Goal: Information Seeking & Learning: Understand process/instructions

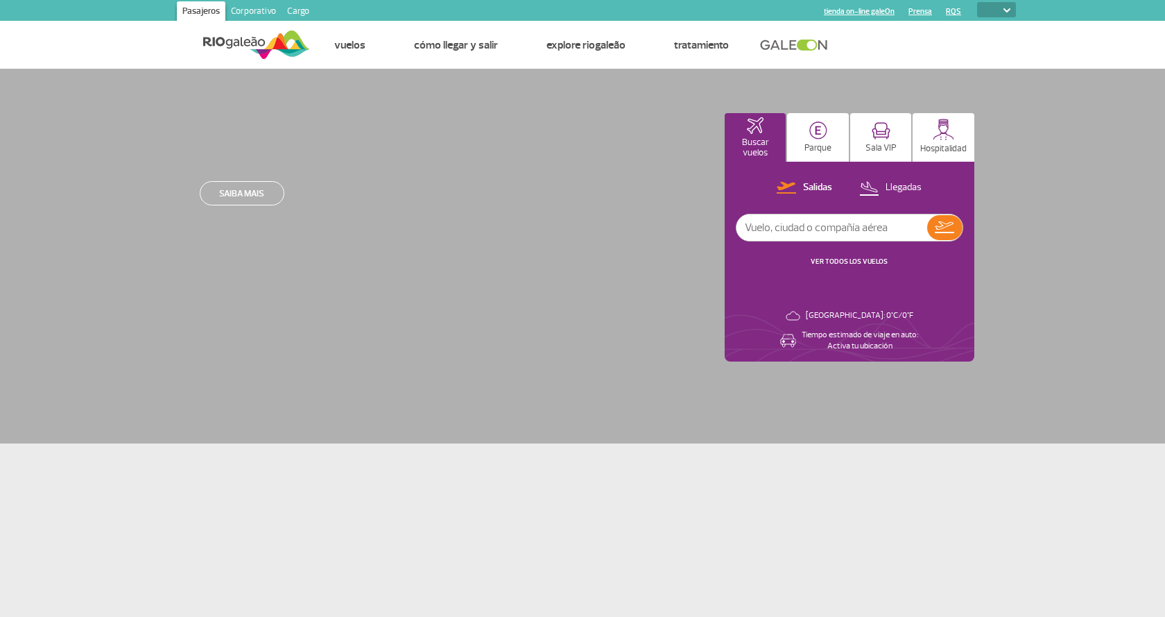
select select
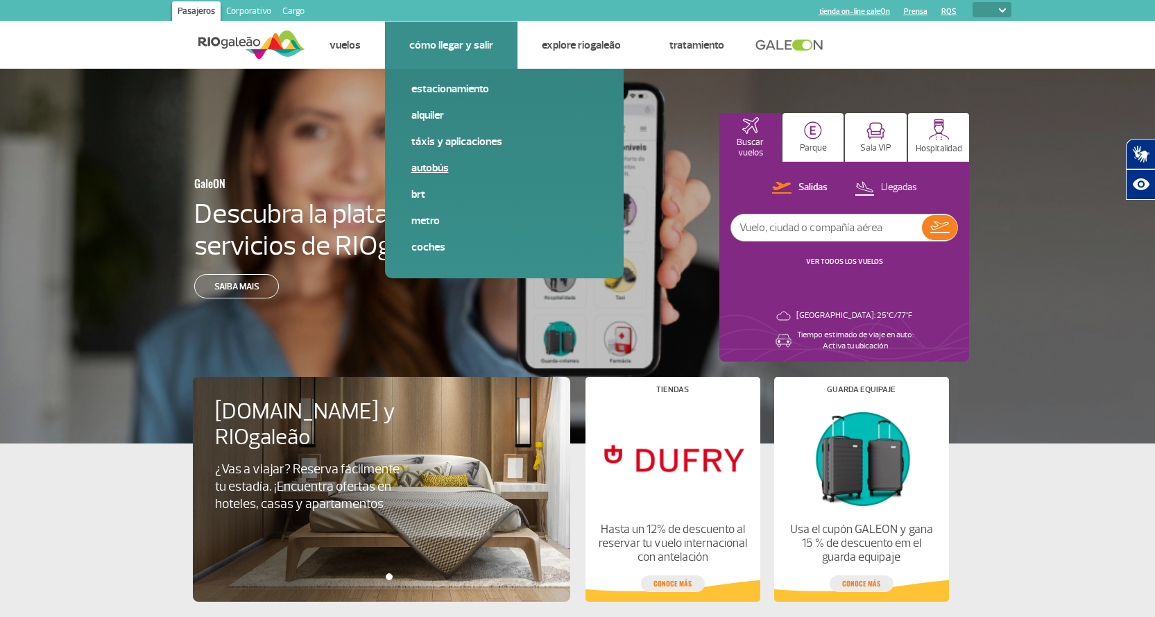
click at [431, 169] on link "Autobús" at bounding box center [504, 167] width 186 height 15
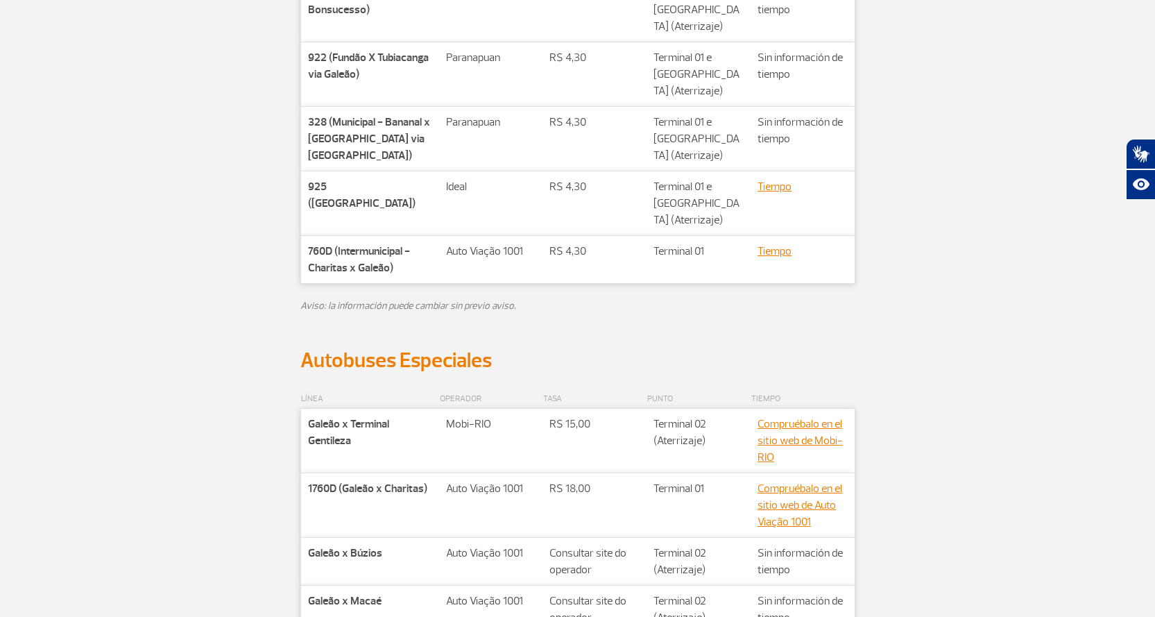
scroll to position [624, 0]
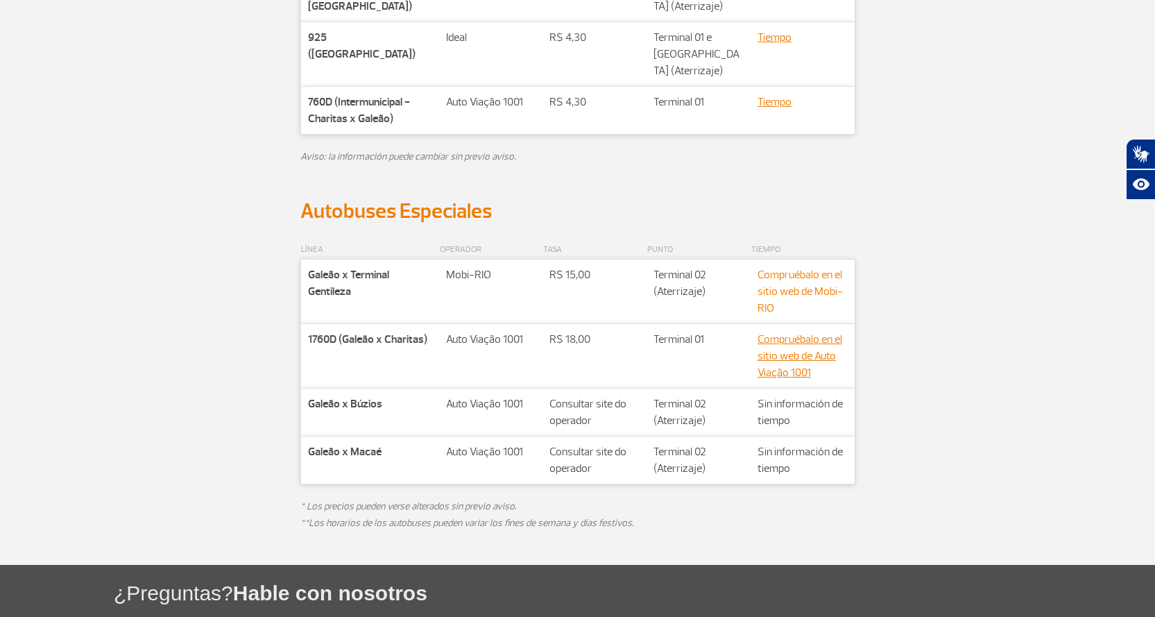
click at [804, 291] on link "Compruébalo en el sitio web de Mobi-RIO" at bounding box center [799, 291] width 85 height 47
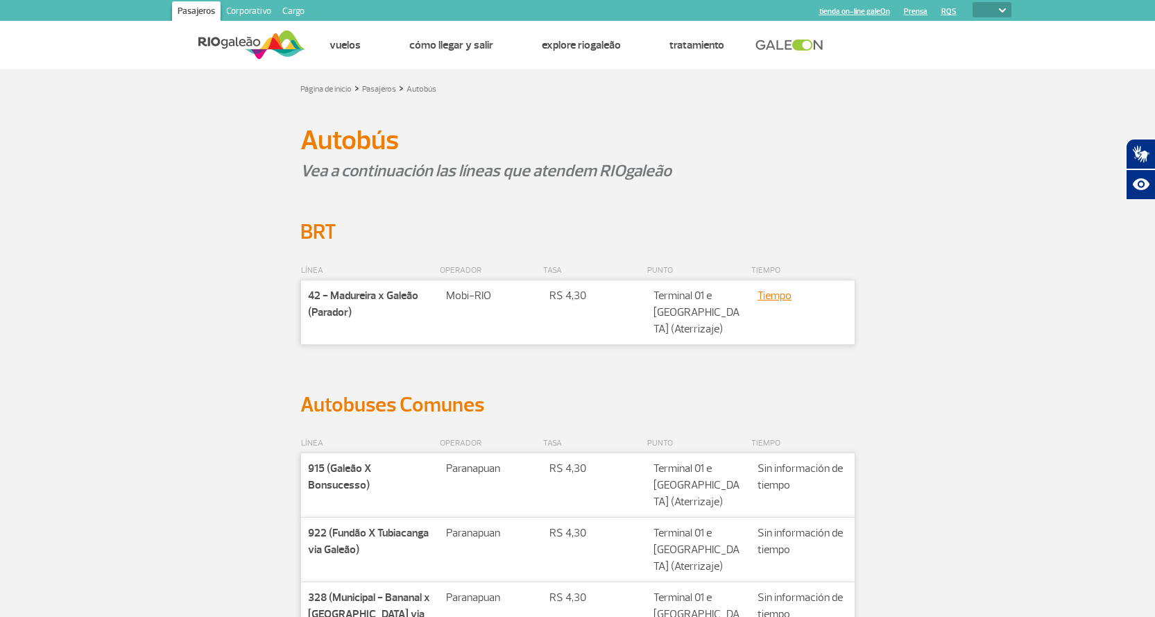
click at [1000, 13] on select "PT ENG ESP" at bounding box center [992, 9] width 39 height 15
select select "es"
click at [973, 2] on select "PT ENG ESP" at bounding box center [992, 9] width 39 height 15
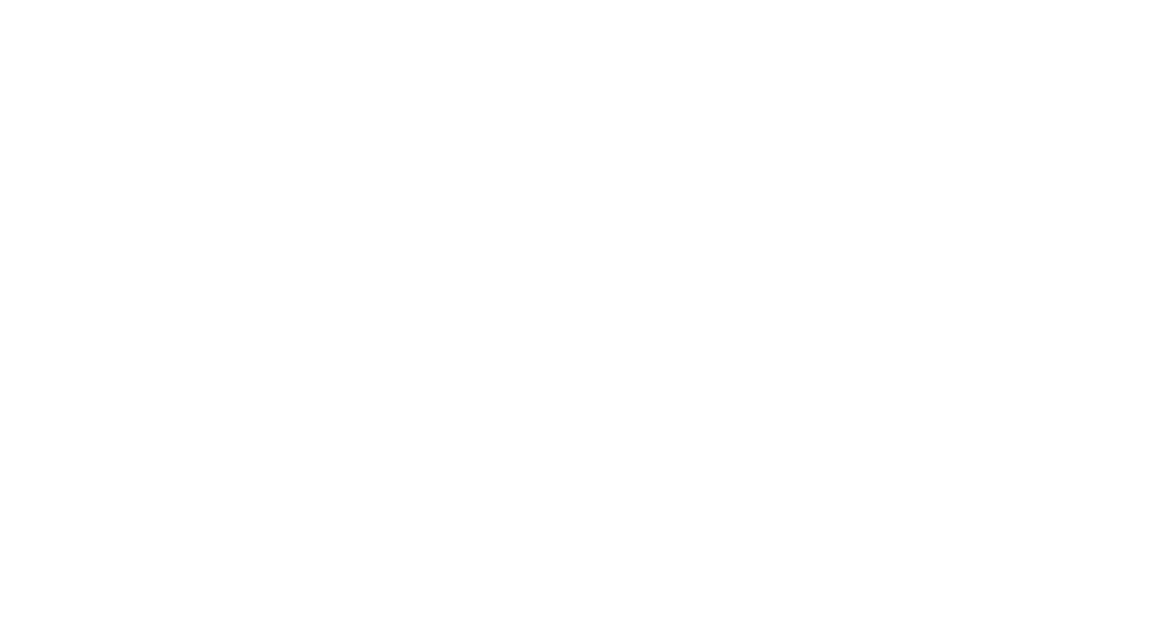
select select "es"
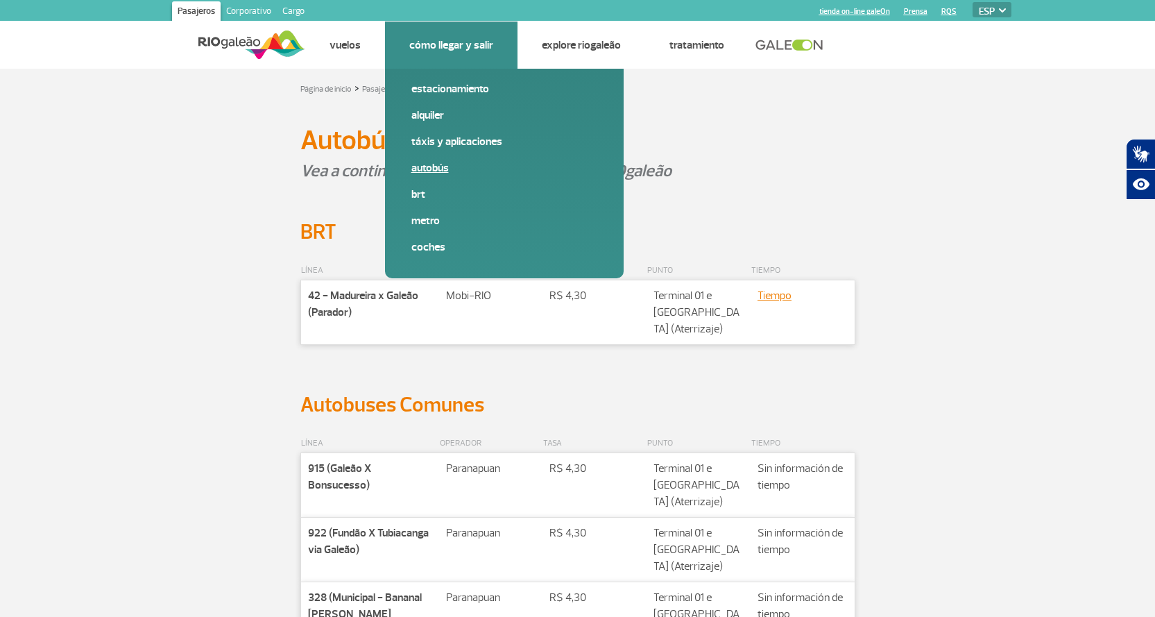
click at [420, 166] on link "Autobús" at bounding box center [504, 167] width 186 height 15
click at [413, 196] on link "BRT" at bounding box center [504, 194] width 186 height 15
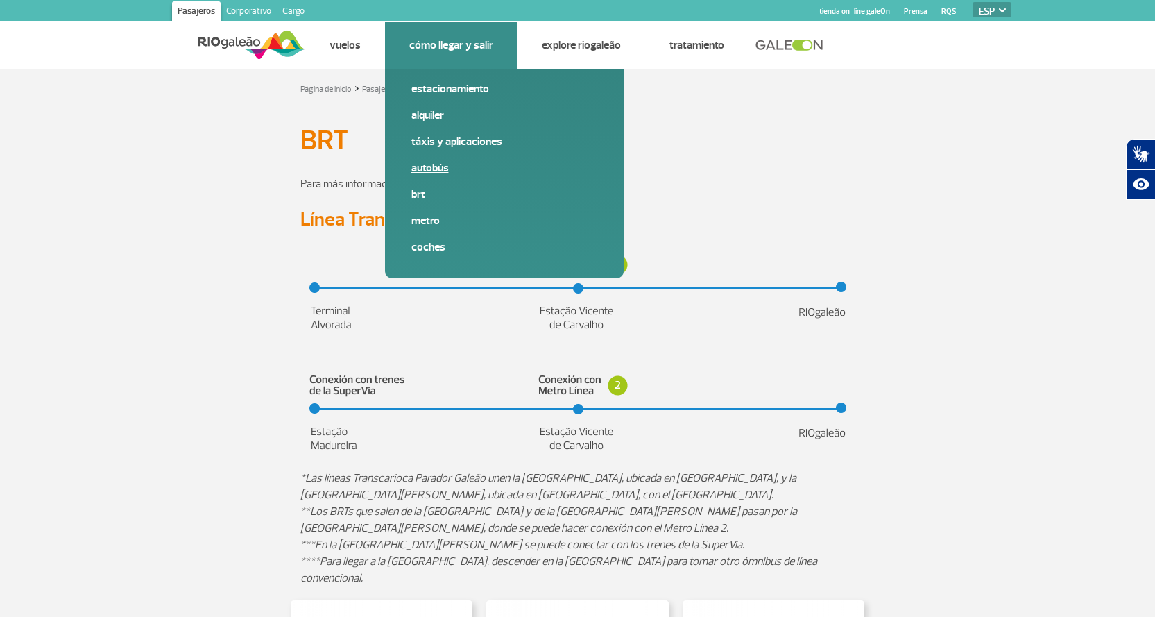
click at [440, 167] on link "Autobús" at bounding box center [504, 167] width 186 height 15
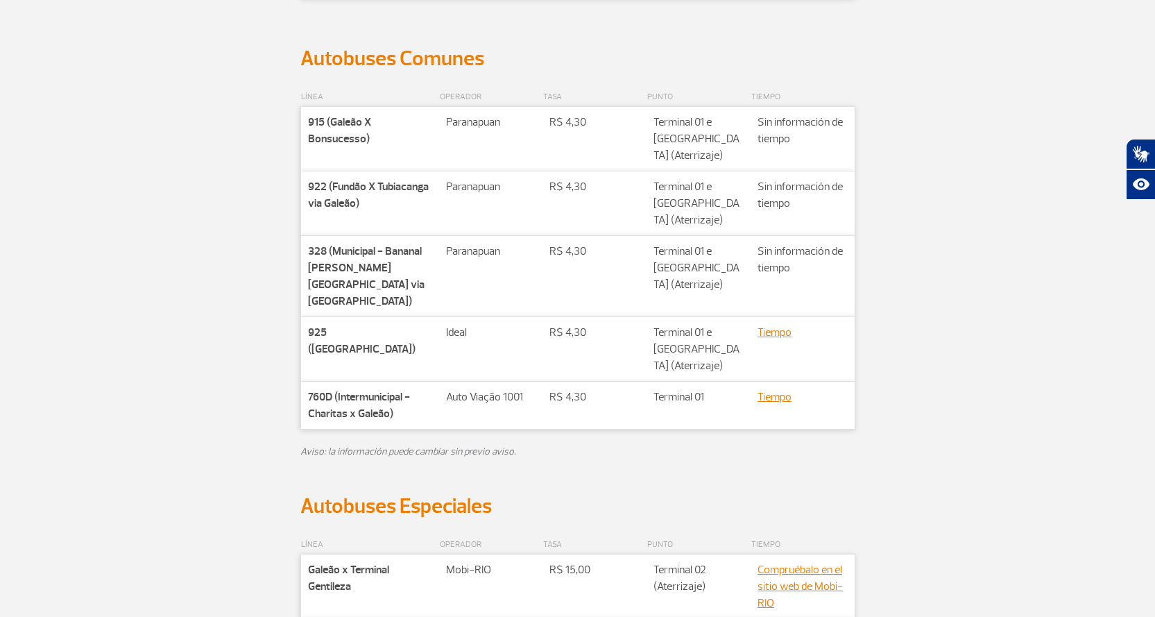
scroll to position [347, 0]
click at [775, 325] on link "Tiempo" at bounding box center [774, 332] width 34 height 14
